Goal: Navigation & Orientation: Find specific page/section

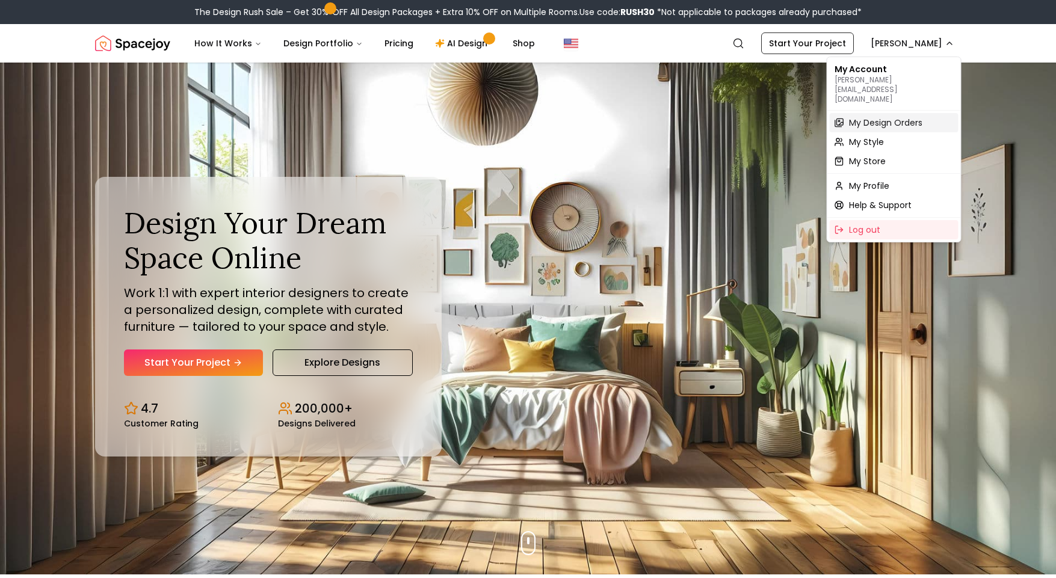
click at [878, 117] on span "My Design Orders" at bounding box center [885, 123] width 73 height 12
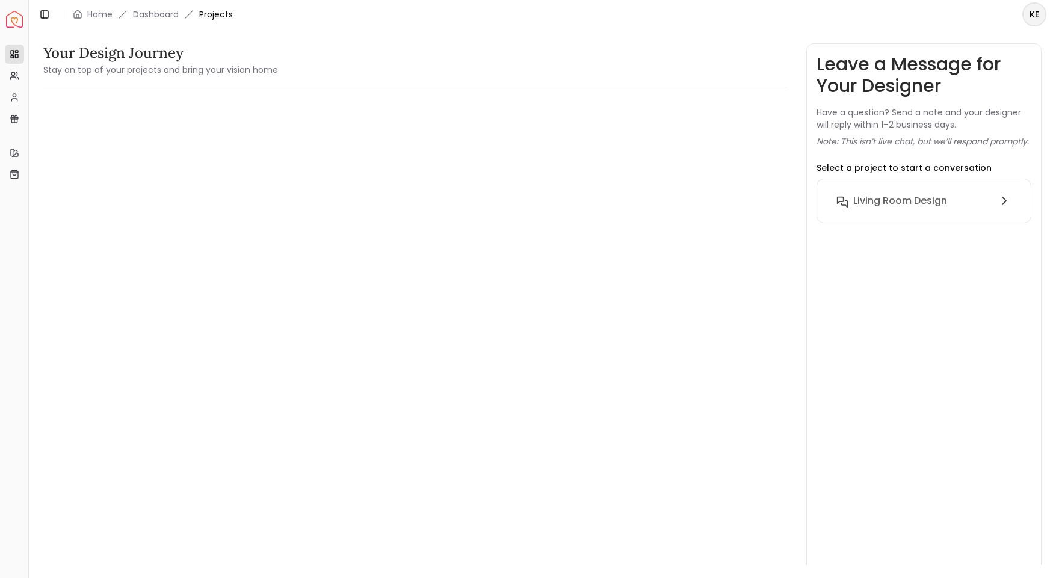
scroll to position [1, 0]
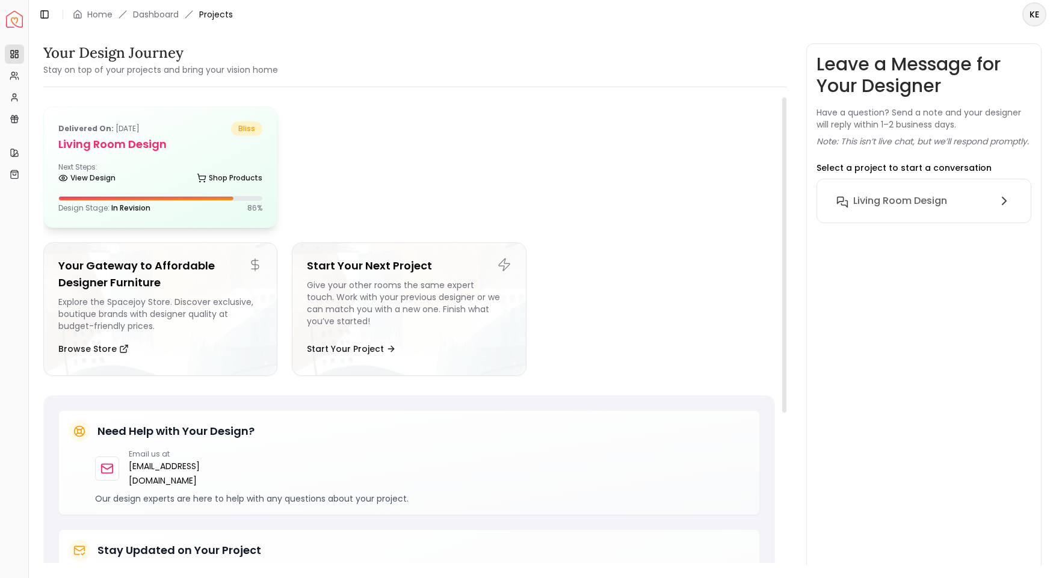
click at [146, 185] on div "View Design Shop Products" at bounding box center [160, 180] width 204 height 12
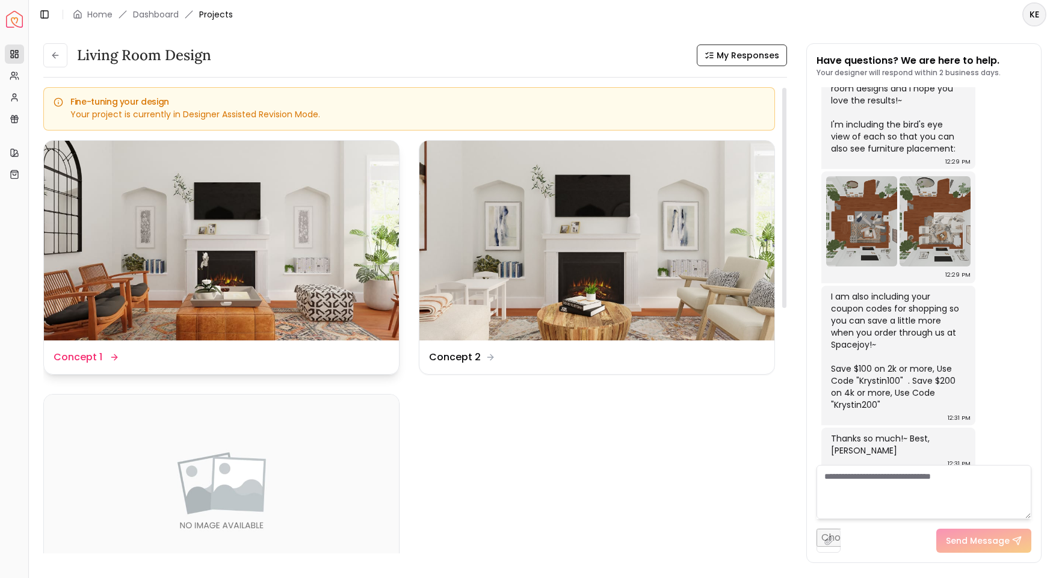
click at [184, 242] on img at bounding box center [221, 241] width 355 height 200
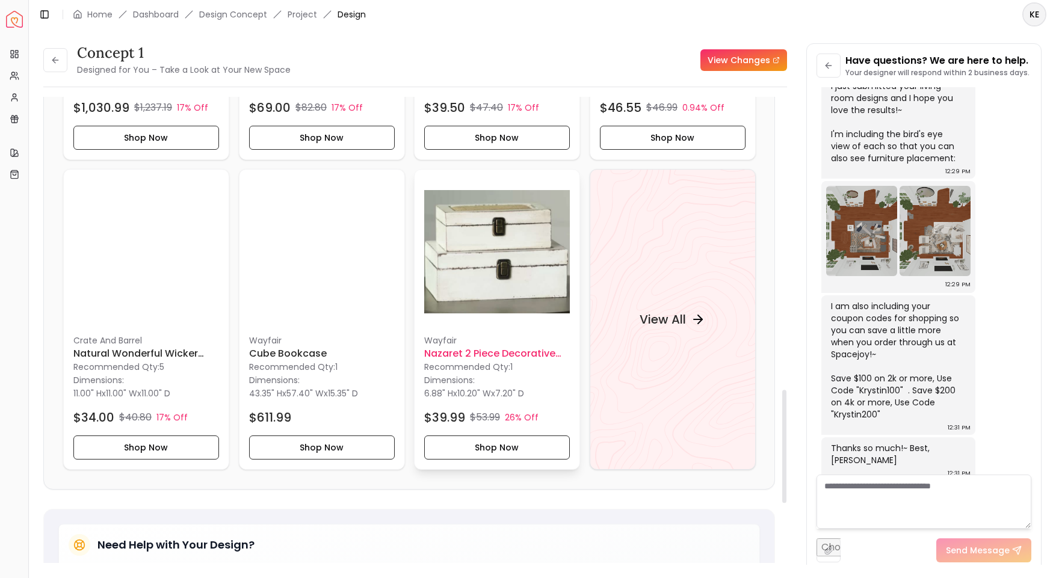
scroll to position [1234, 0]
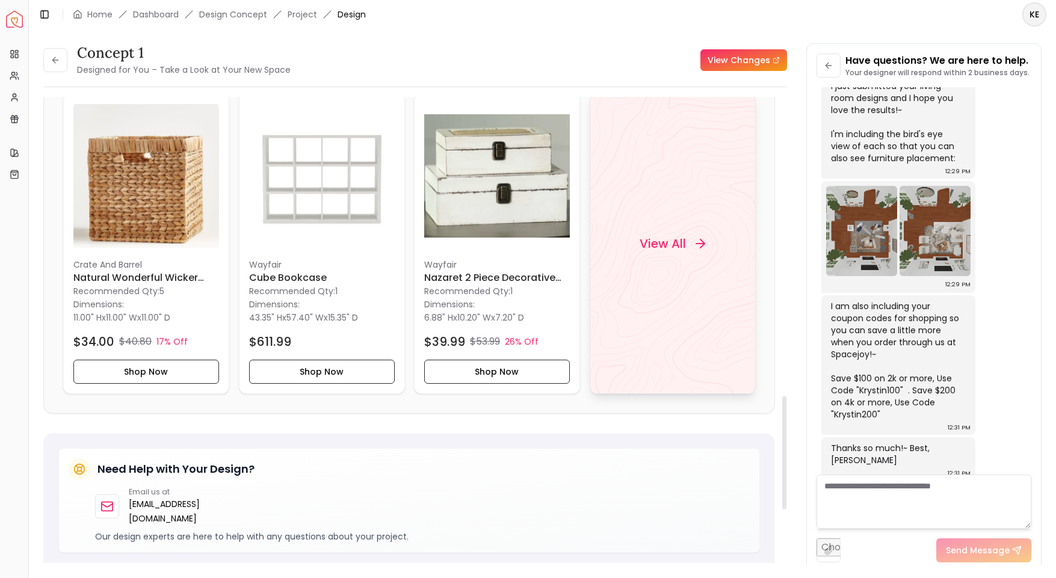
click at [654, 245] on h4 "View All" at bounding box center [662, 243] width 46 height 17
